Goal: Information Seeking & Learning: Learn about a topic

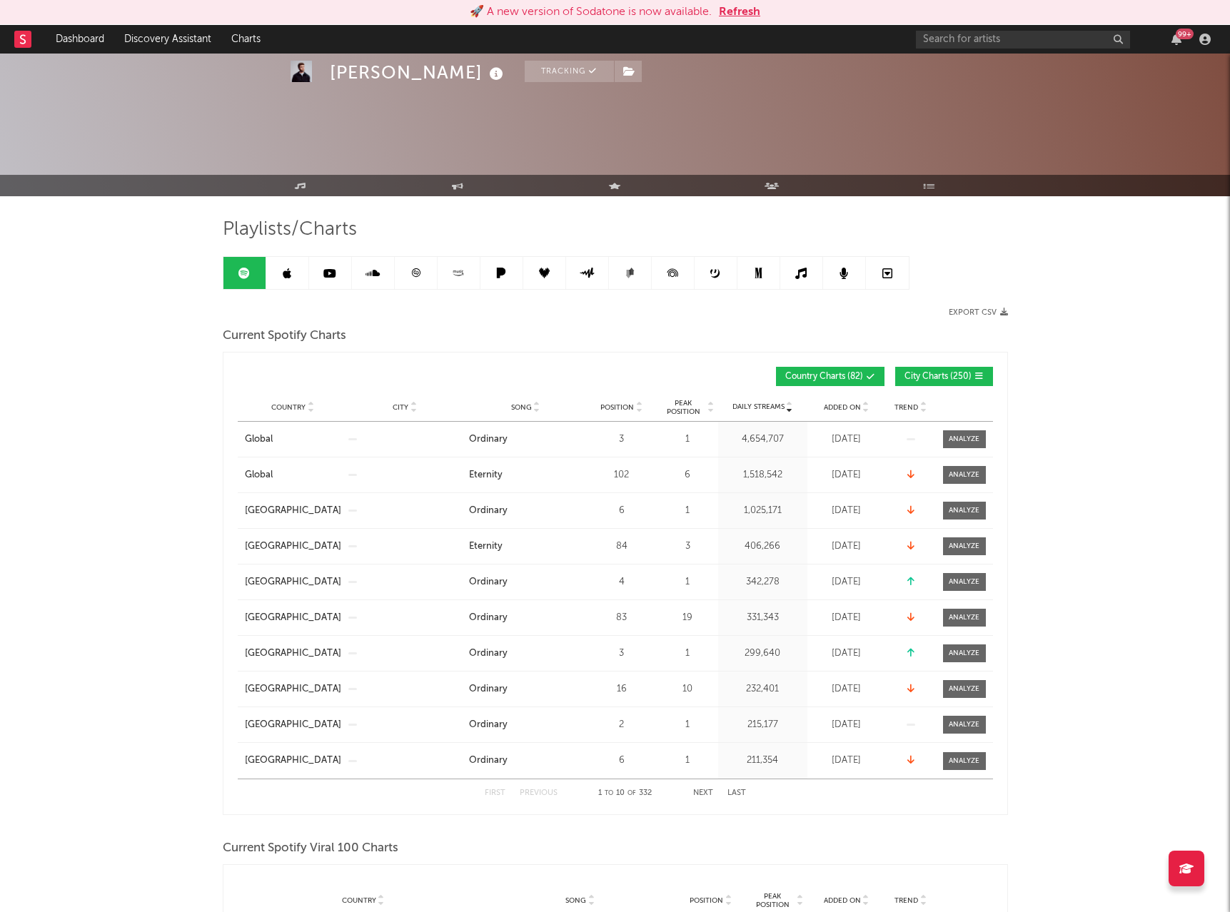
scroll to position [940, 0]
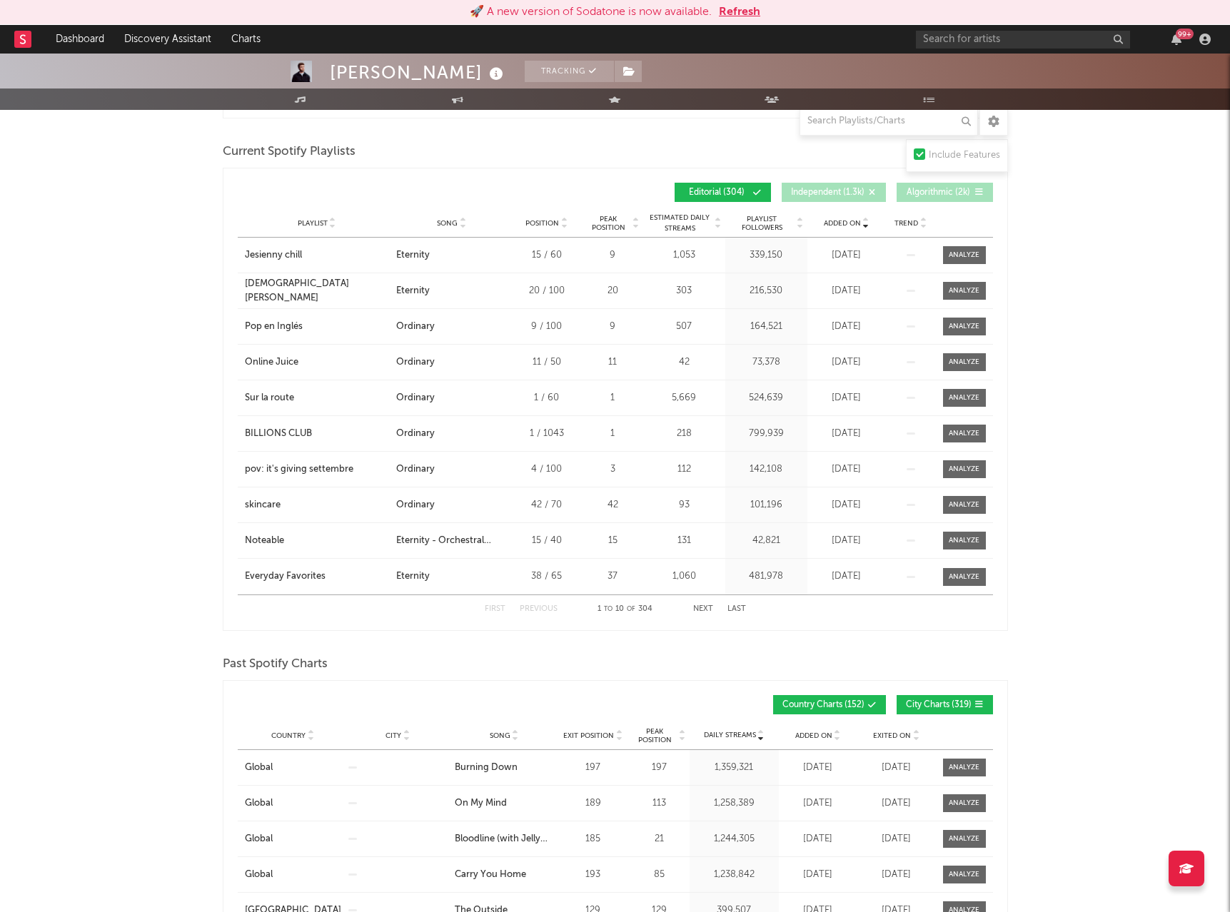
click at [744, 10] on button "Refresh" at bounding box center [739, 12] width 41 height 17
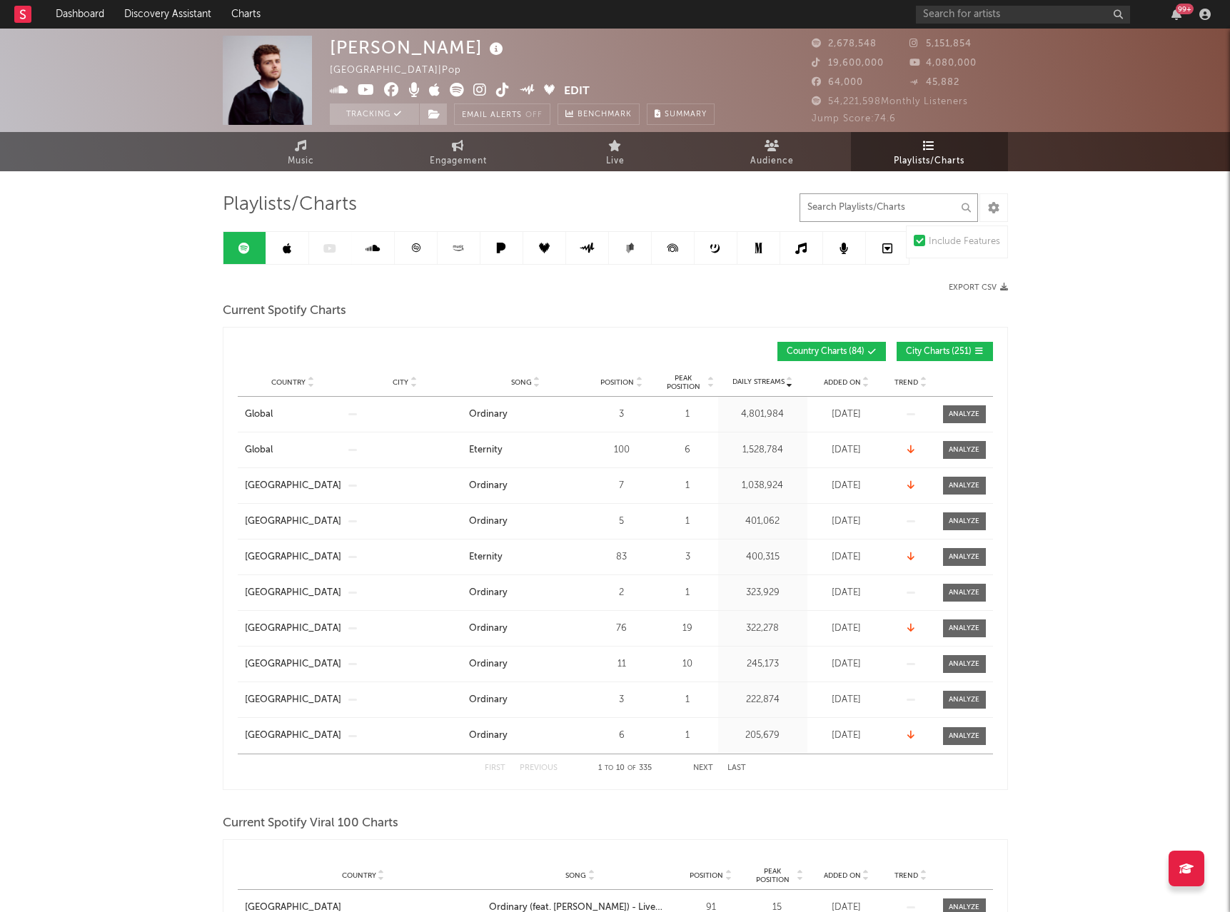
click at [873, 220] on input "text" at bounding box center [889, 207] width 178 height 29
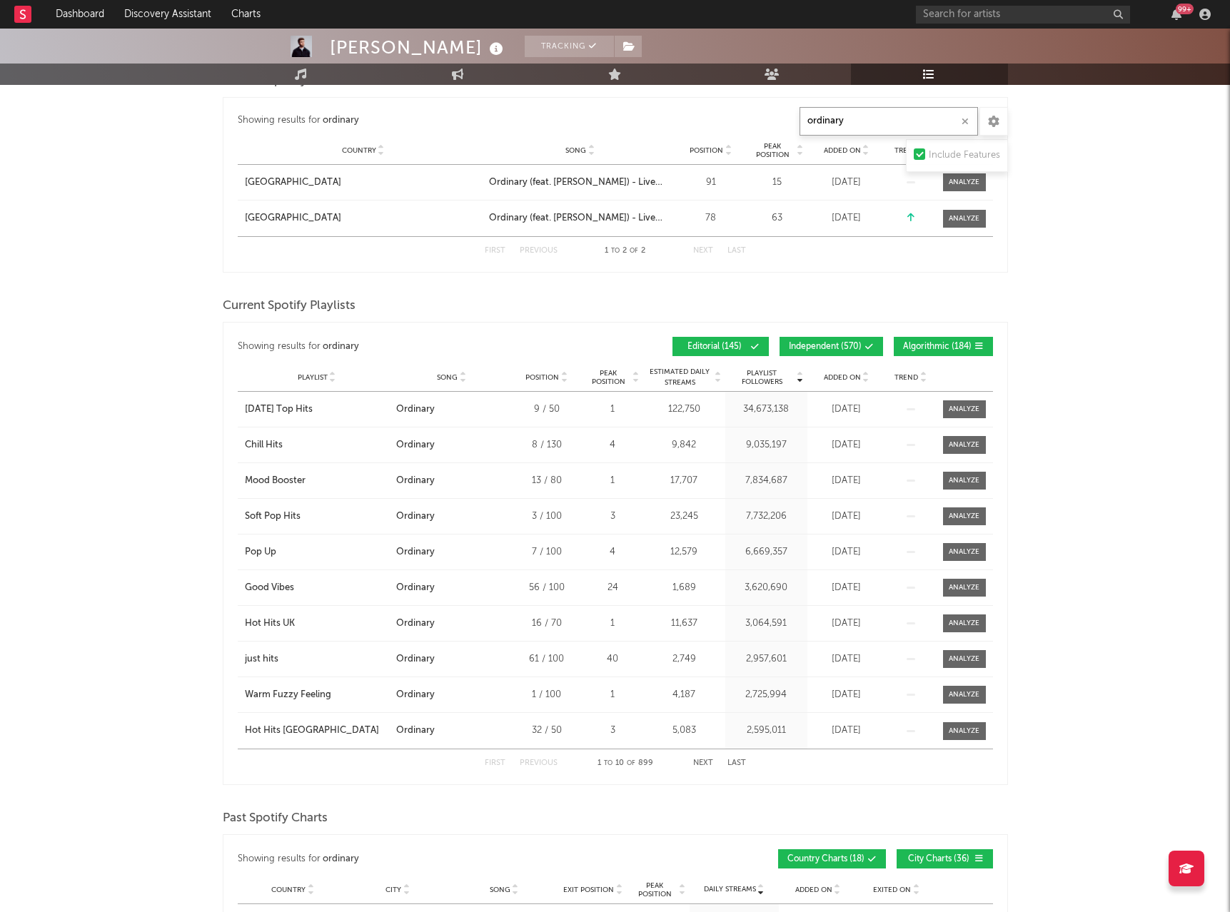
scroll to position [751, 0]
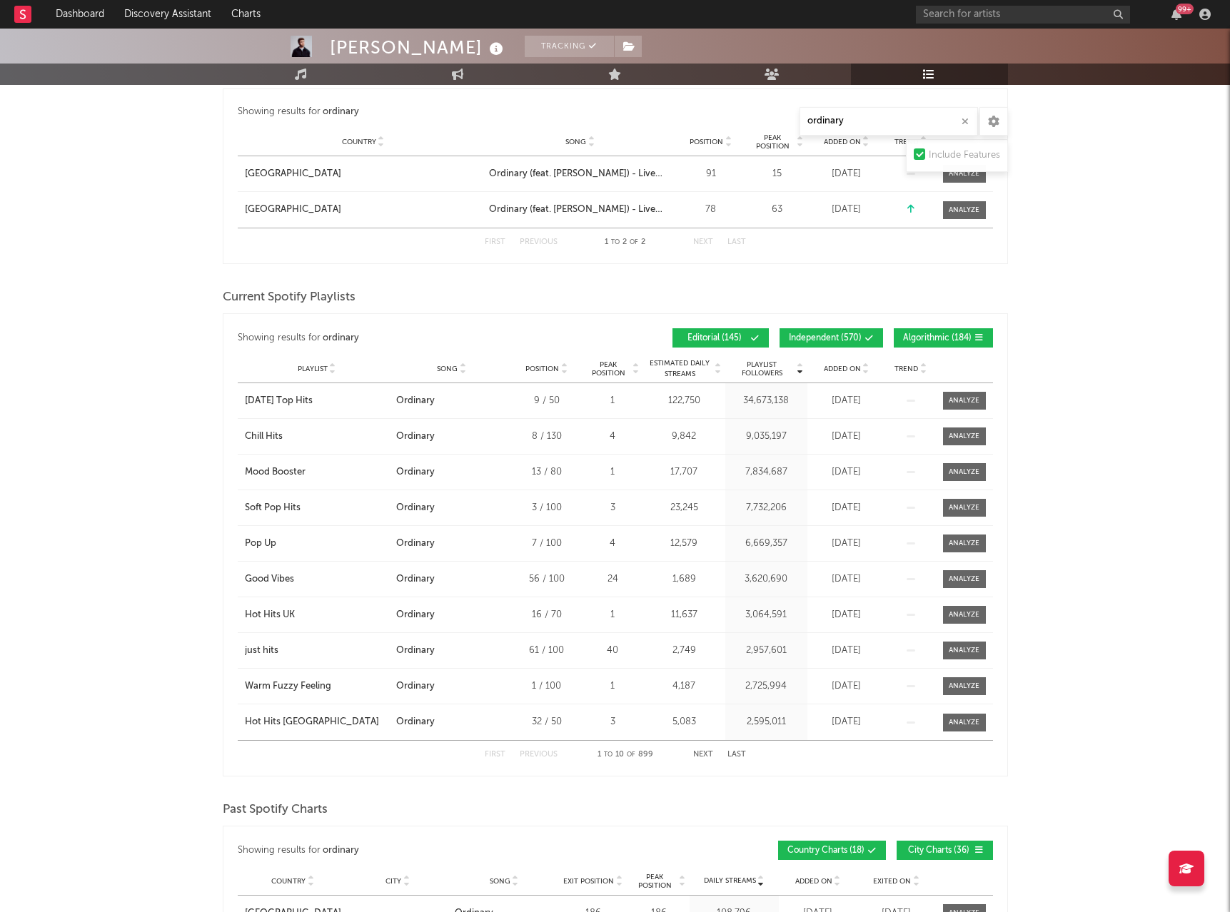
click at [843, 325] on div "Showing results for ordinary Playlist Followers Playlist Song Position Peak Pos…" at bounding box center [615, 338] width 755 height 34
click at [849, 336] on span "Independent ( 570 )" at bounding box center [825, 338] width 73 height 9
click at [935, 333] on button "Algorithmic ( 184 )" at bounding box center [943, 337] width 99 height 19
click at [755, 366] on span "Playlist Followers" at bounding box center [762, 369] width 66 height 17
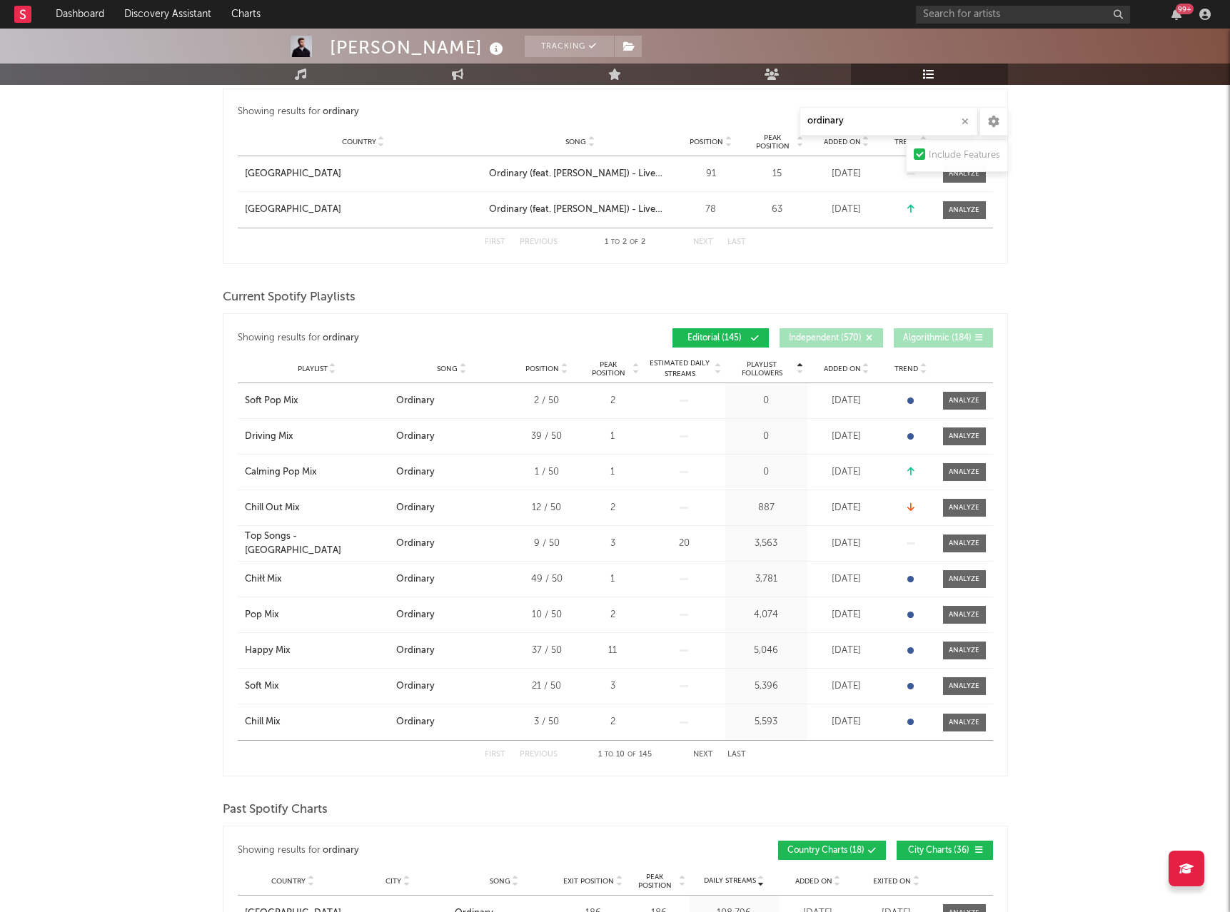
click at [755, 366] on span "Playlist Followers" at bounding box center [762, 369] width 66 height 17
click at [839, 365] on span "Added On" at bounding box center [842, 369] width 37 height 9
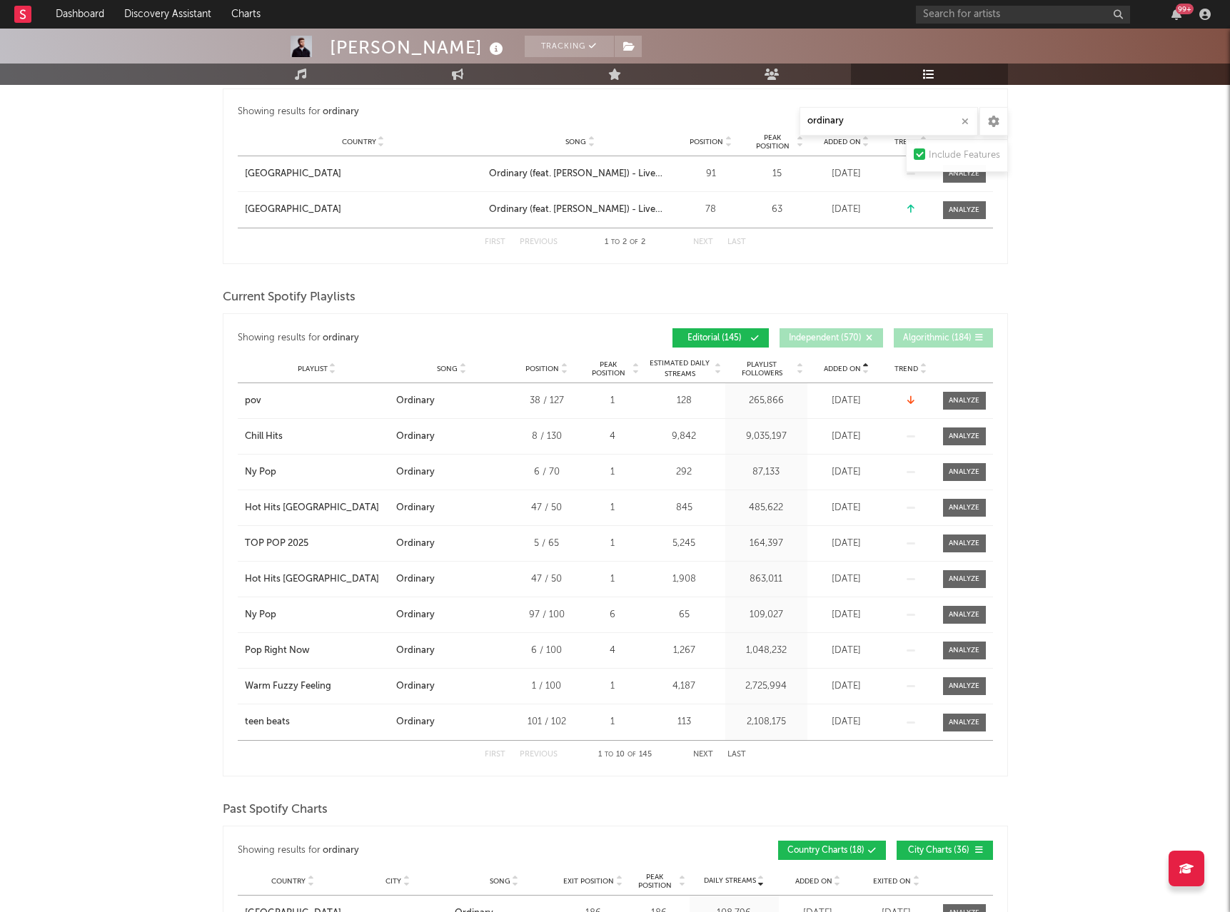
click at [839, 365] on span "Added On" at bounding box center [842, 369] width 37 height 9
click at [844, 128] on input "ordinary" at bounding box center [889, 121] width 178 height 29
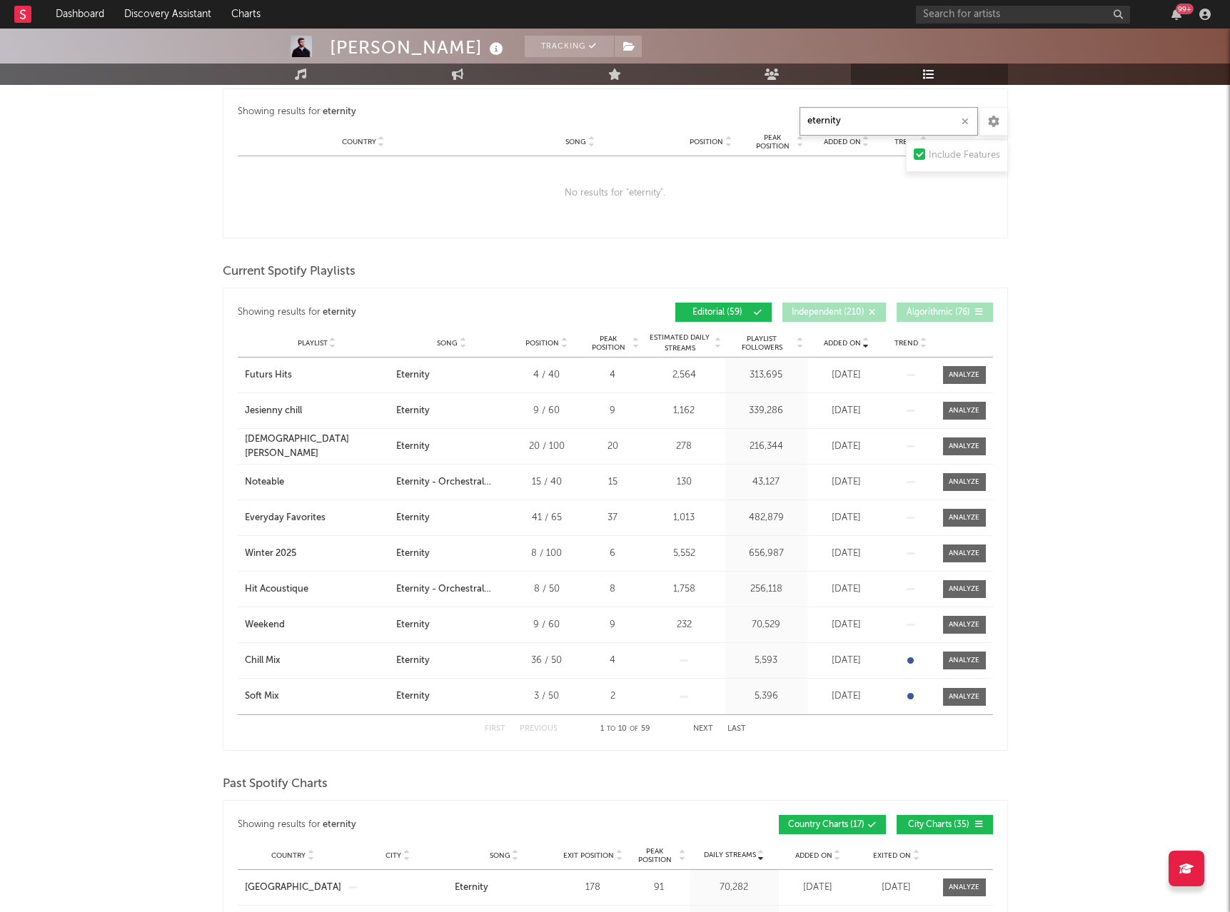
type input "eternity"
